Goal: Information Seeking & Learning: Learn about a topic

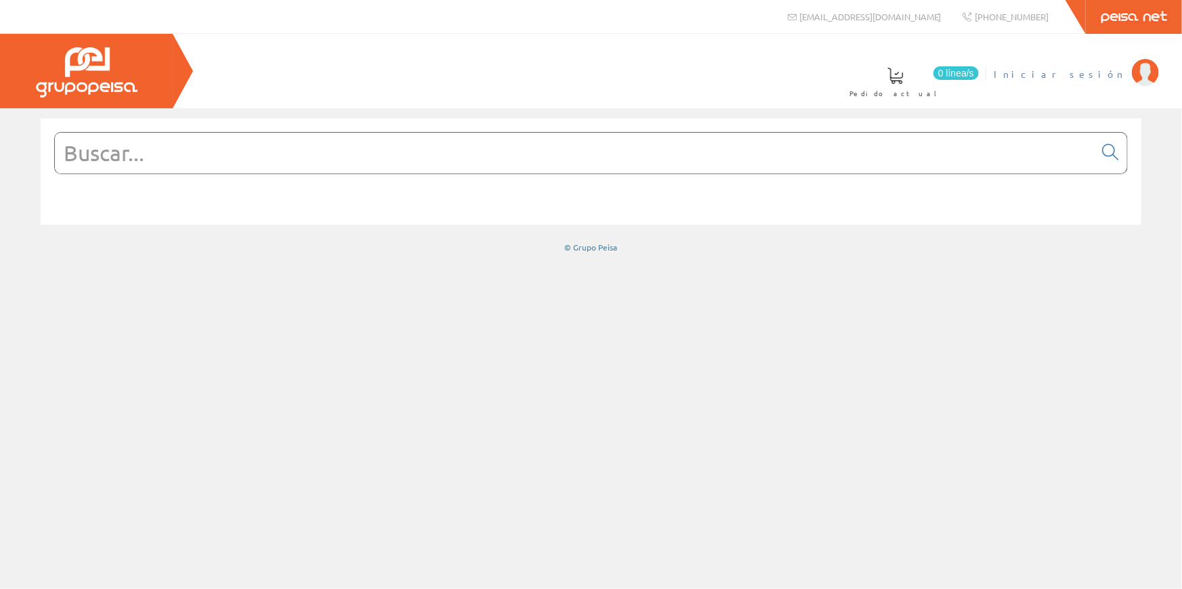
click at [1089, 70] on span "Iniciar sesión" at bounding box center [1059, 74] width 131 height 14
click at [879, 166] on input "text" at bounding box center [574, 153] width 1039 height 41
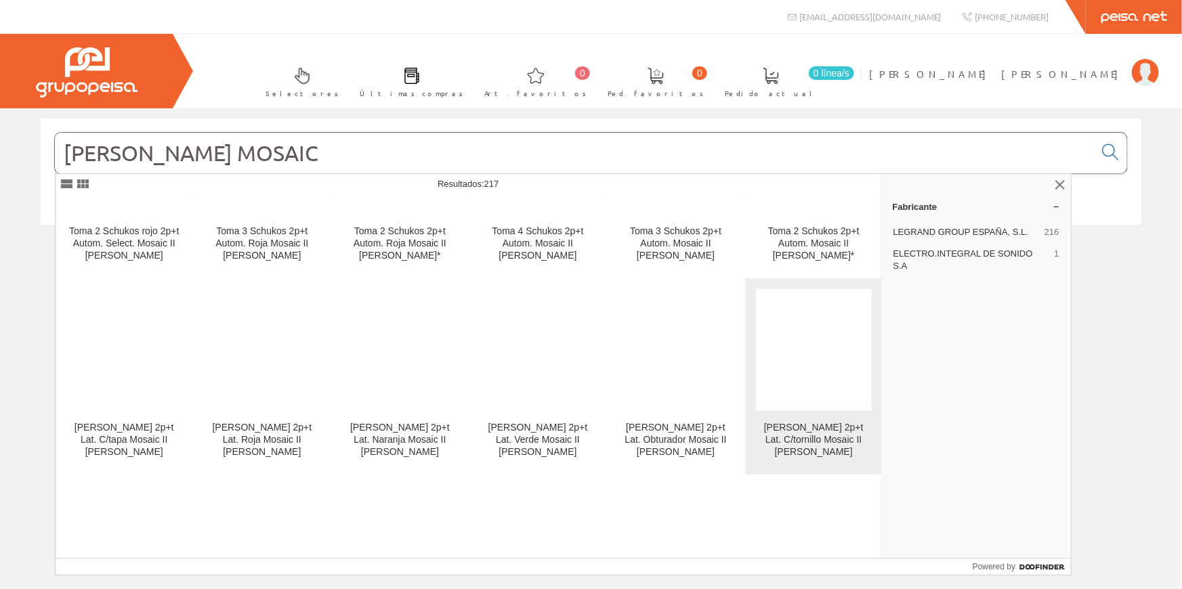
scroll to position [3079, 0]
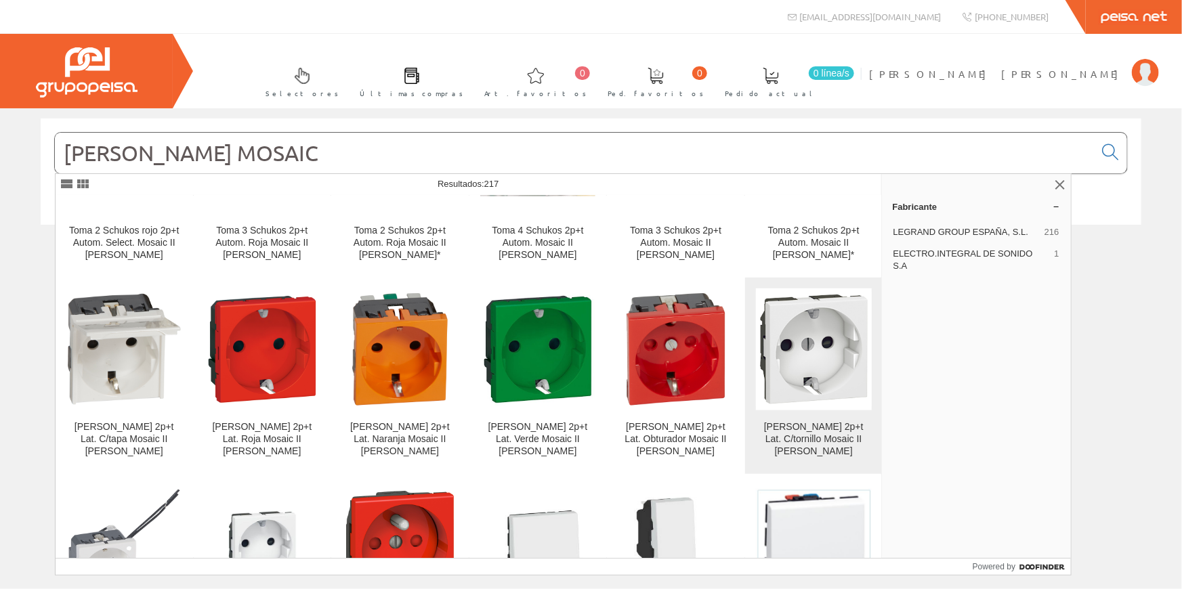
type input "LEGRAND MOSAIC"
click at [800, 292] on img at bounding box center [814, 350] width 116 height 116
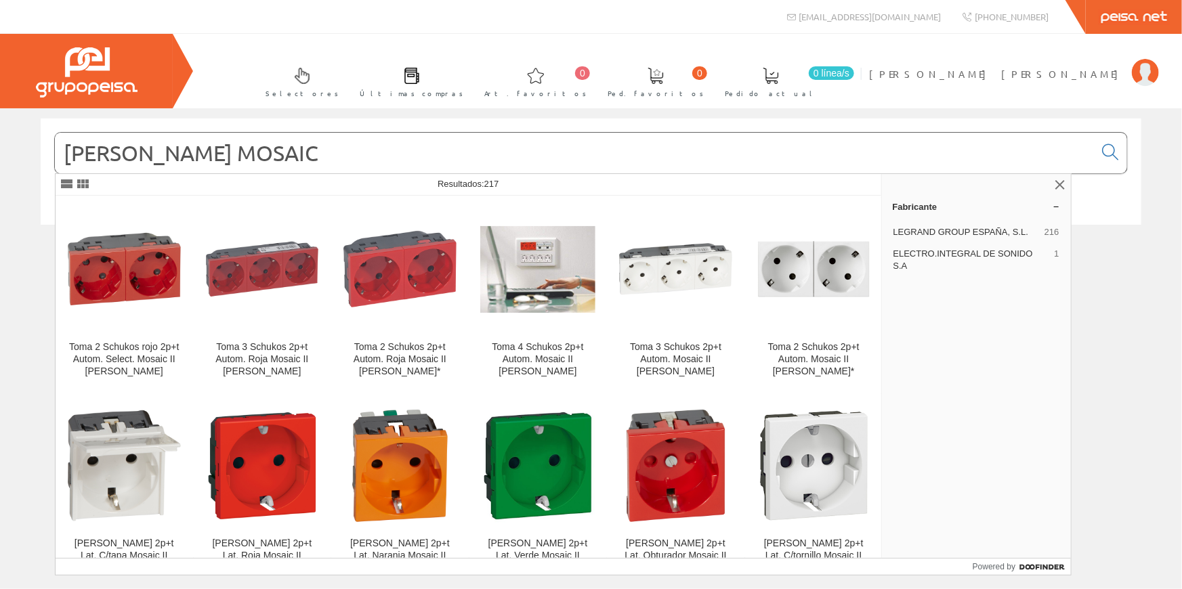
scroll to position [3086, 0]
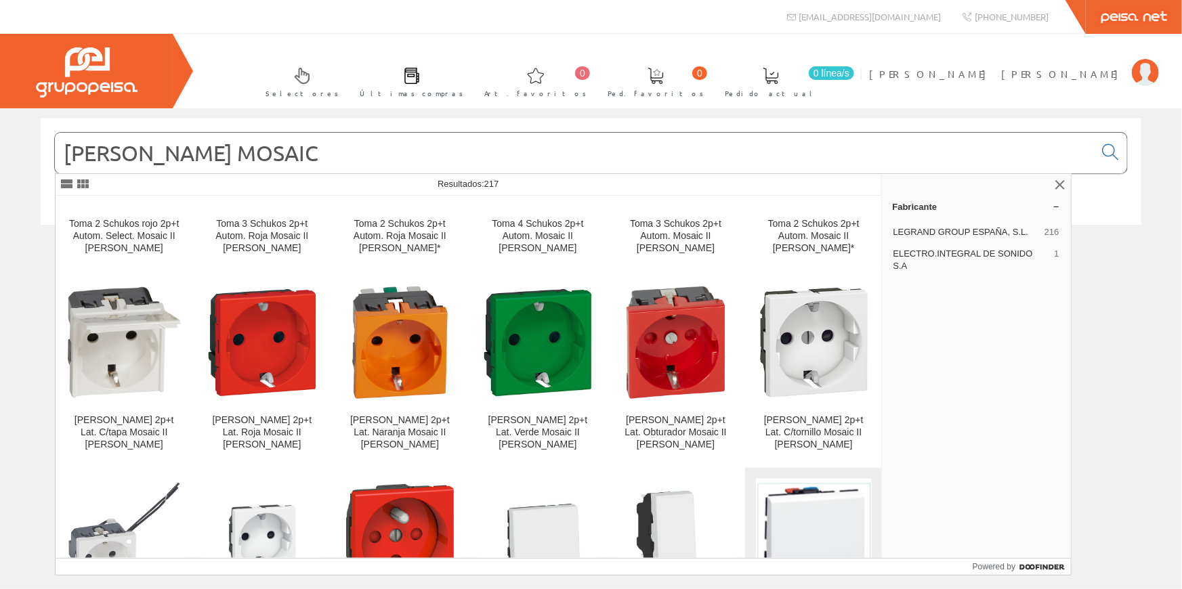
click at [837, 482] on img at bounding box center [814, 539] width 116 height 115
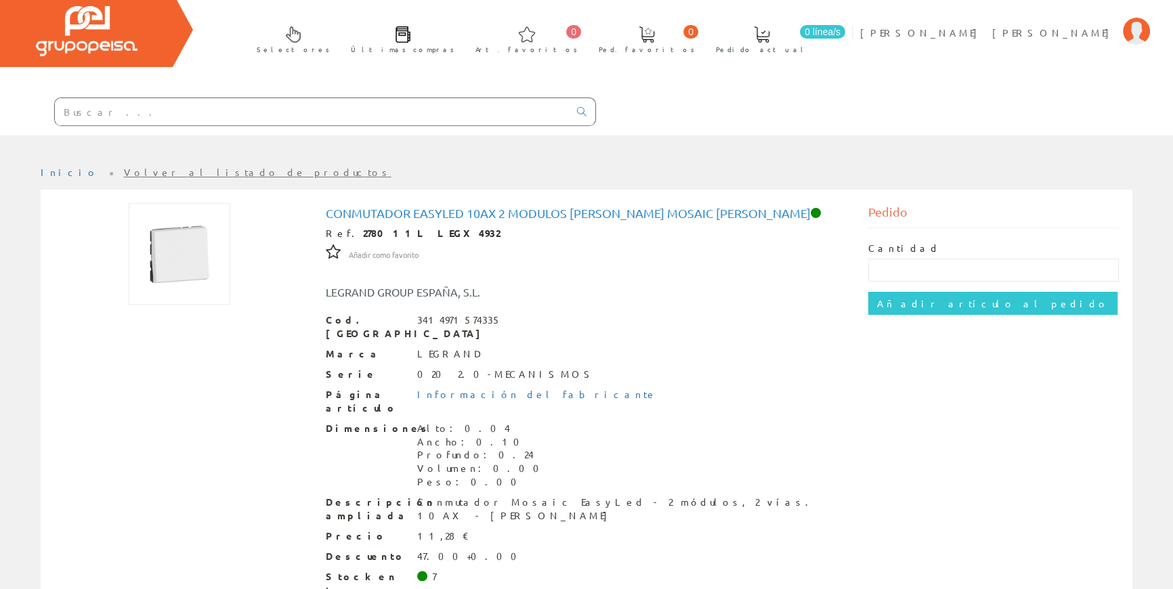
scroll to position [61, 0]
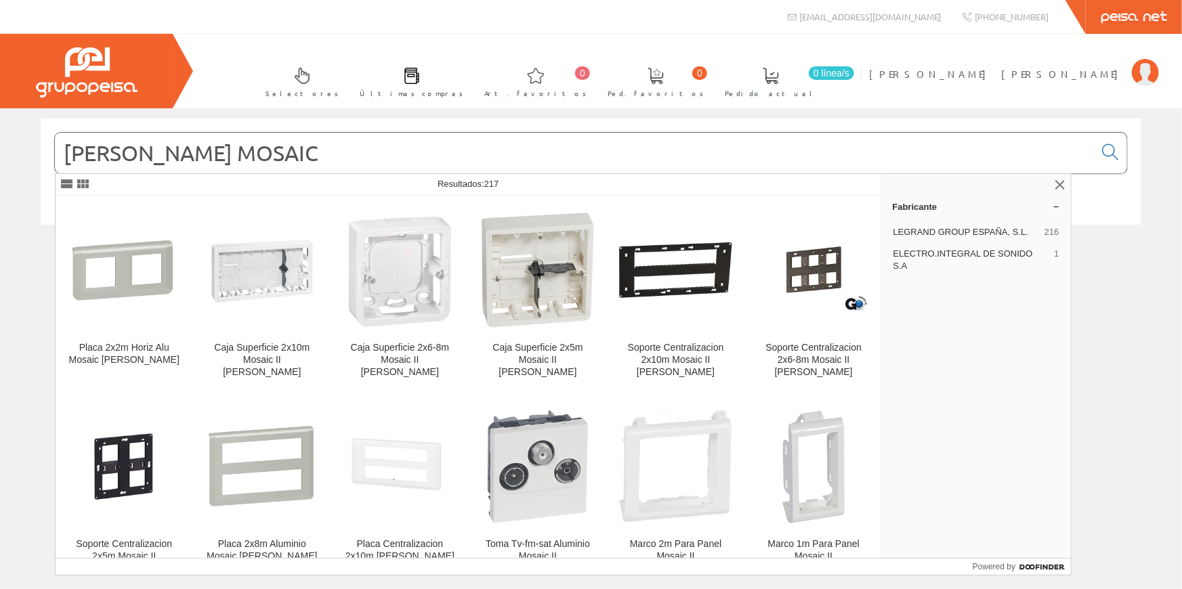
scroll to position [369, 0]
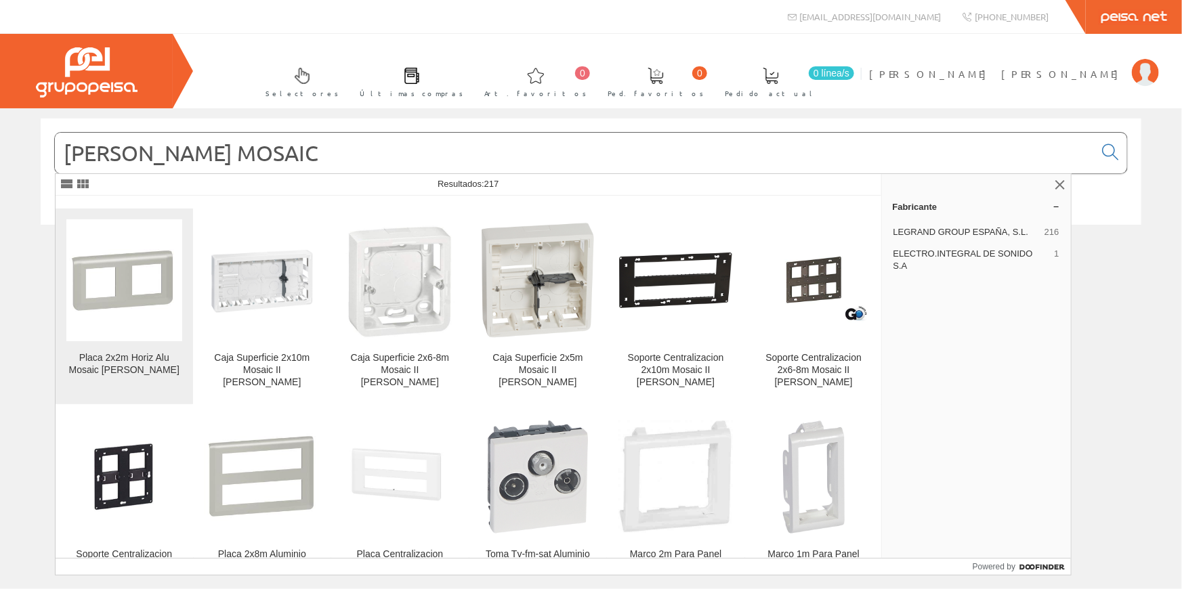
click at [121, 274] on img at bounding box center [124, 281] width 116 height 110
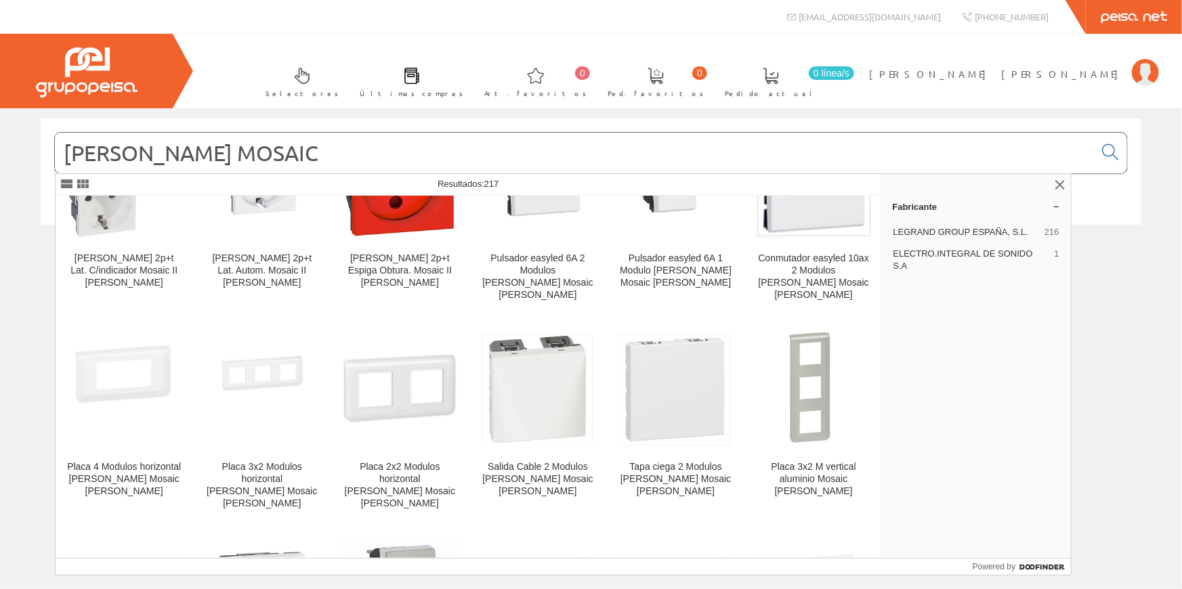
scroll to position [3448, 0]
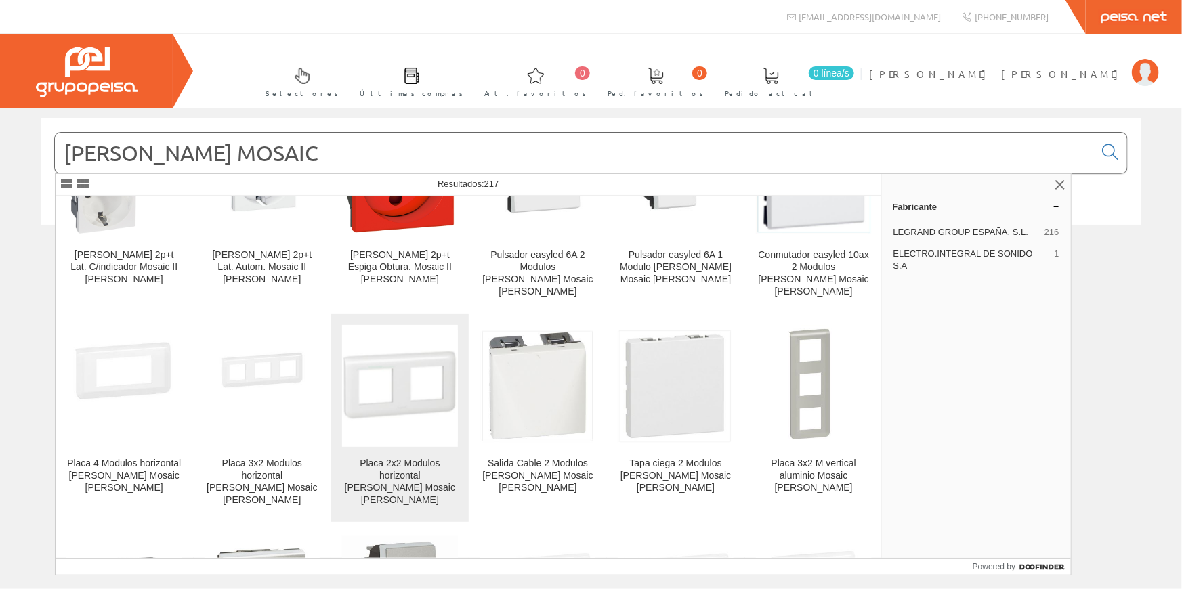
click at [397, 330] on img at bounding box center [400, 386] width 116 height 113
